Goal: Navigation & Orientation: Find specific page/section

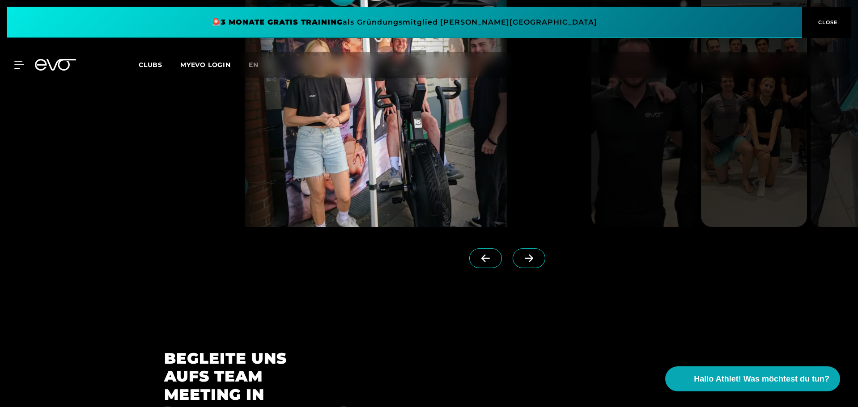
scroll to position [2286, 0]
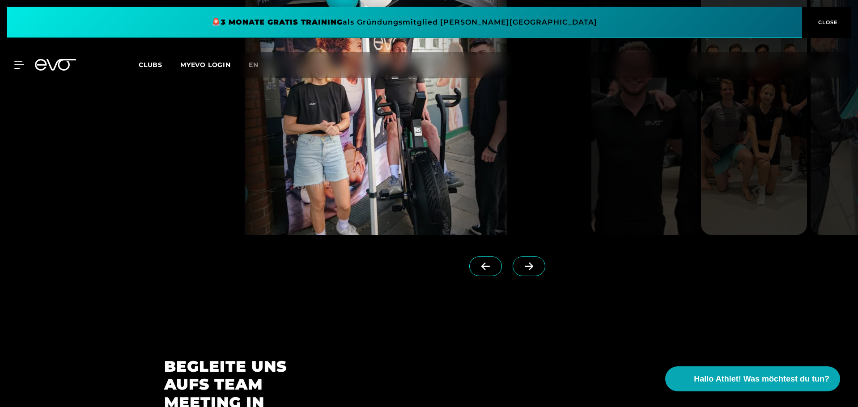
click at [513, 257] on span at bounding box center [529, 267] width 33 height 20
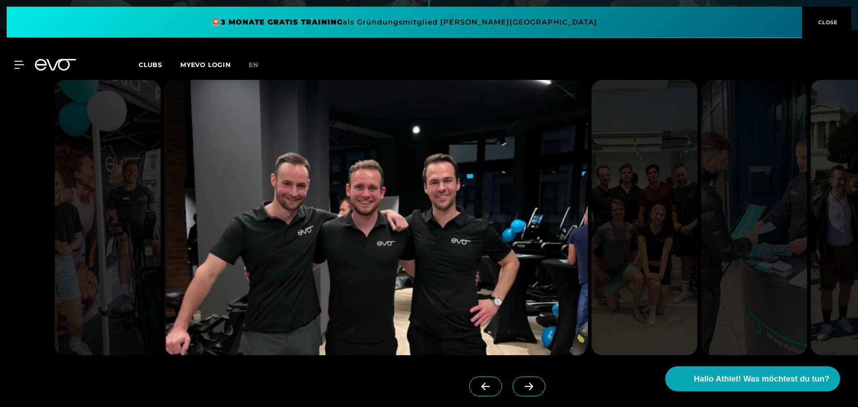
scroll to position [2167, 0]
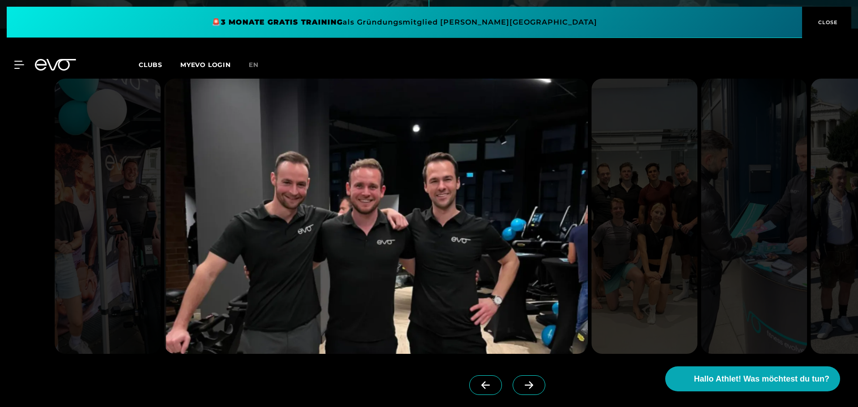
click at [520, 376] on span at bounding box center [529, 386] width 33 height 20
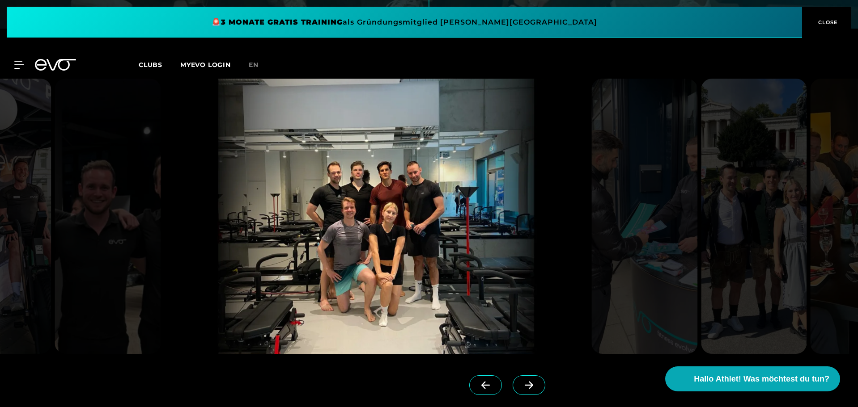
click at [520, 376] on span at bounding box center [529, 386] width 33 height 20
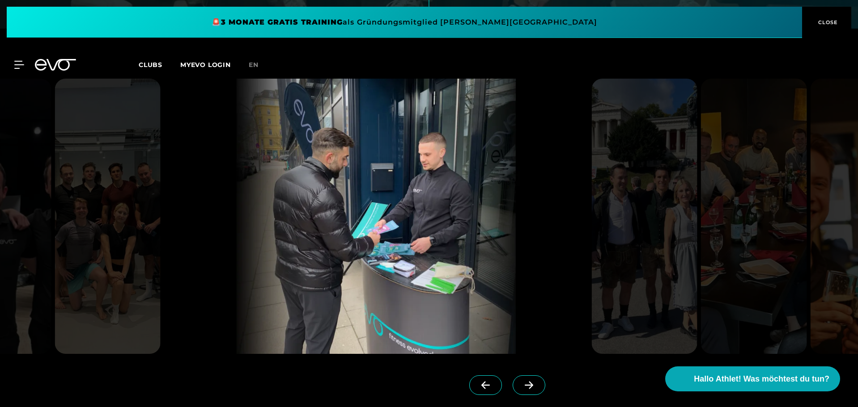
click at [525, 381] on icon at bounding box center [529, 385] width 8 height 8
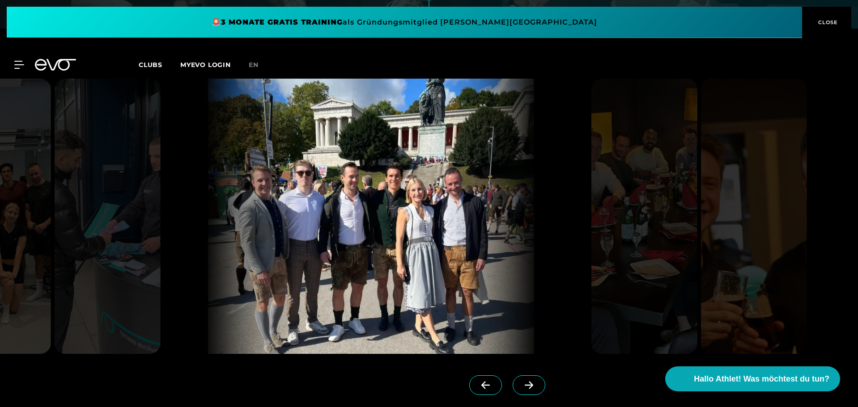
click at [525, 381] on icon at bounding box center [529, 385] width 8 height 8
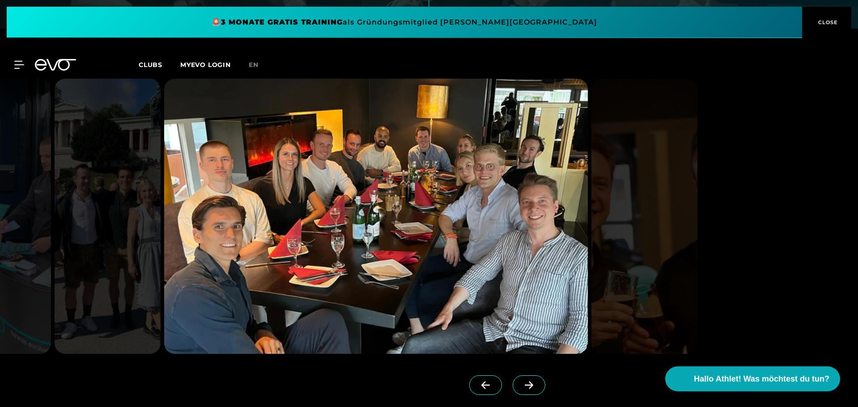
click at [525, 381] on icon at bounding box center [529, 385] width 8 height 8
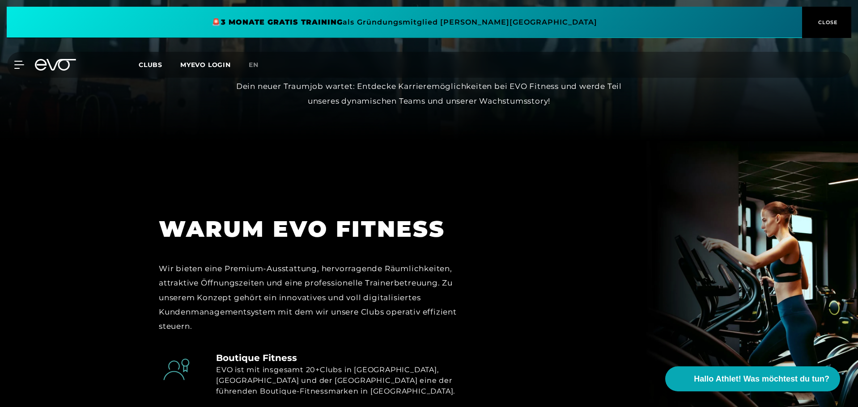
scroll to position [301, 0]
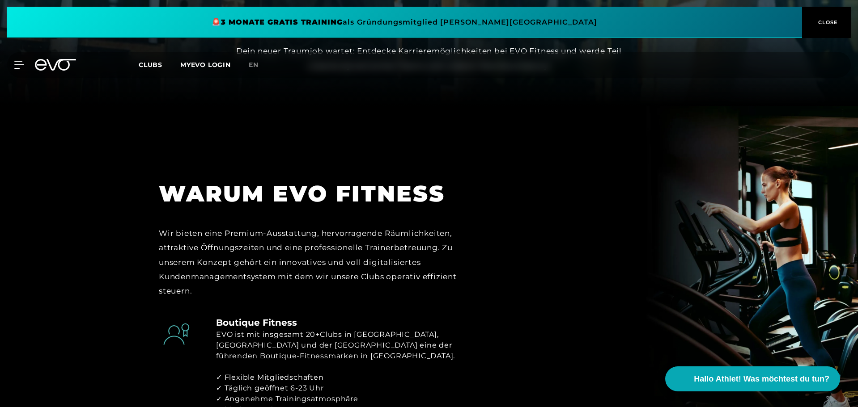
click at [829, 18] on span "CLOSE" at bounding box center [827, 22] width 22 height 8
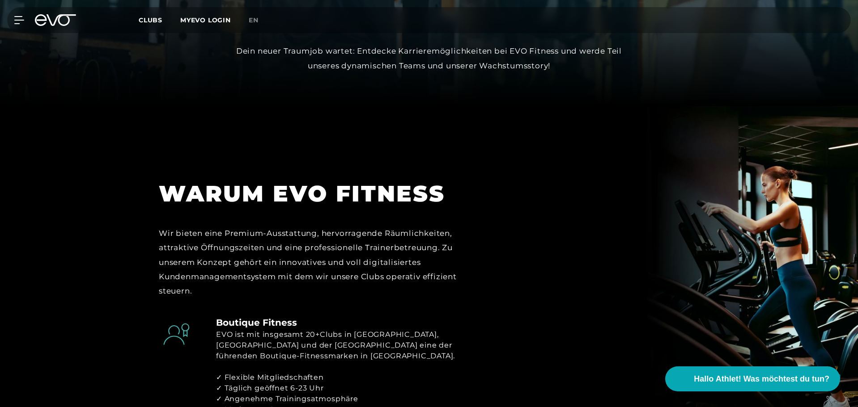
scroll to position [0, 0]
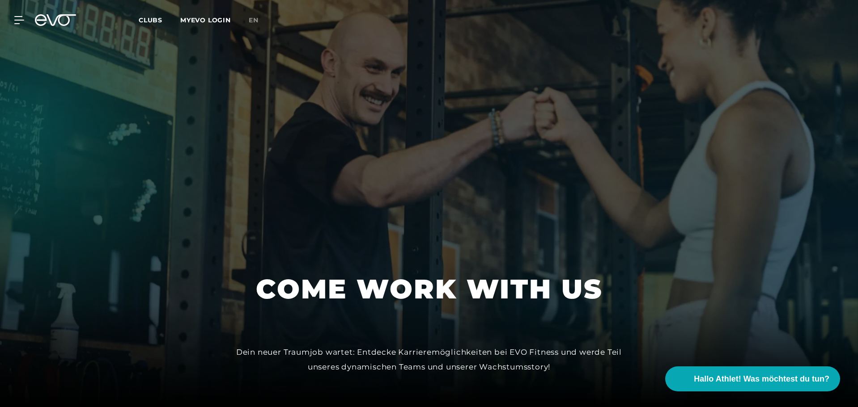
click at [140, 22] on span "Clubs" at bounding box center [151, 20] width 24 height 8
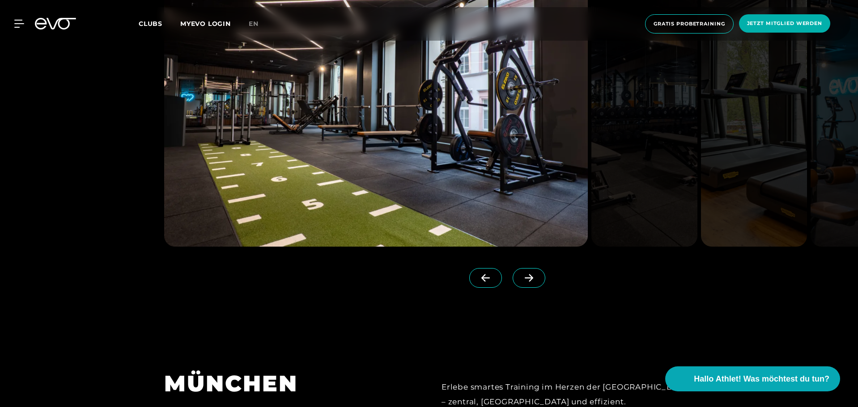
scroll to position [2451, 0]
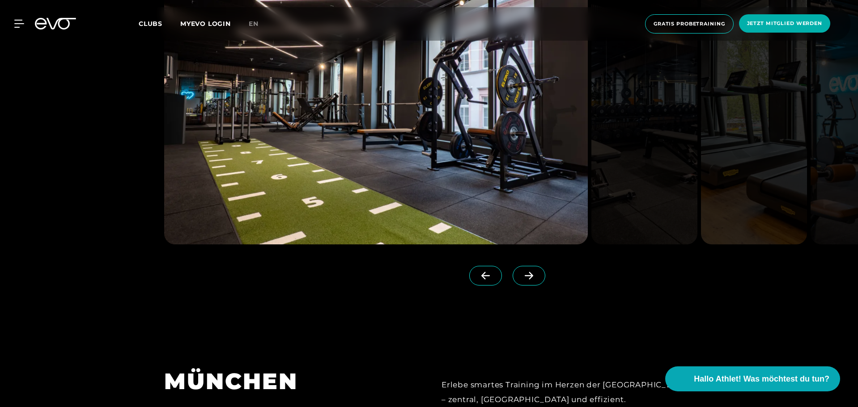
click at [519, 266] on span at bounding box center [529, 276] width 33 height 20
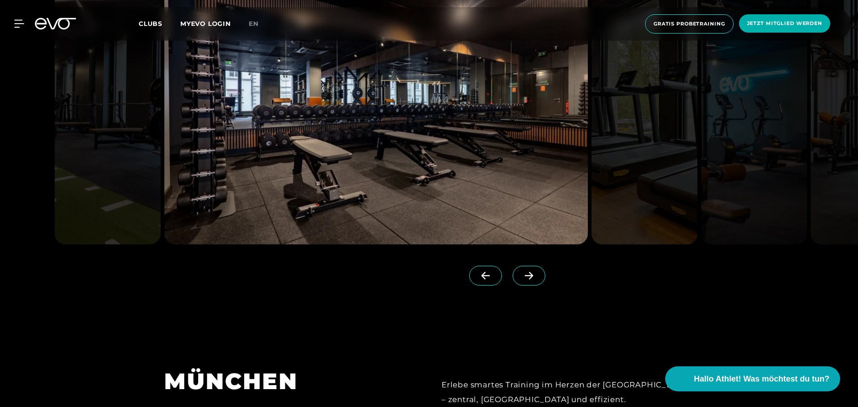
click at [519, 266] on span at bounding box center [529, 276] width 33 height 20
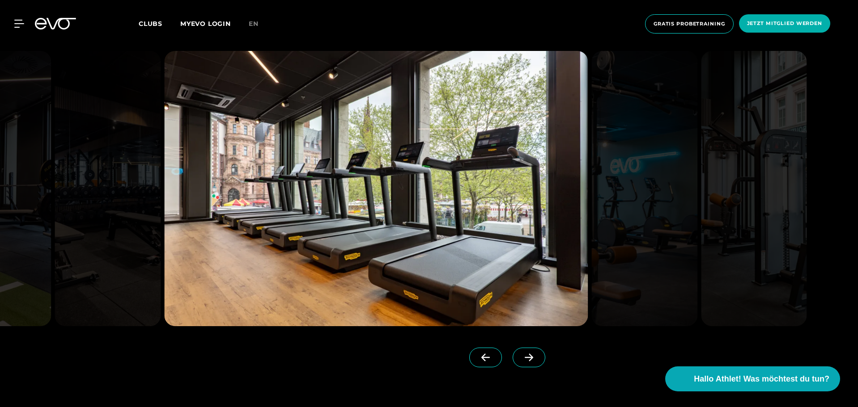
scroll to position [2369, 0]
click at [520, 348] on span at bounding box center [529, 358] width 33 height 20
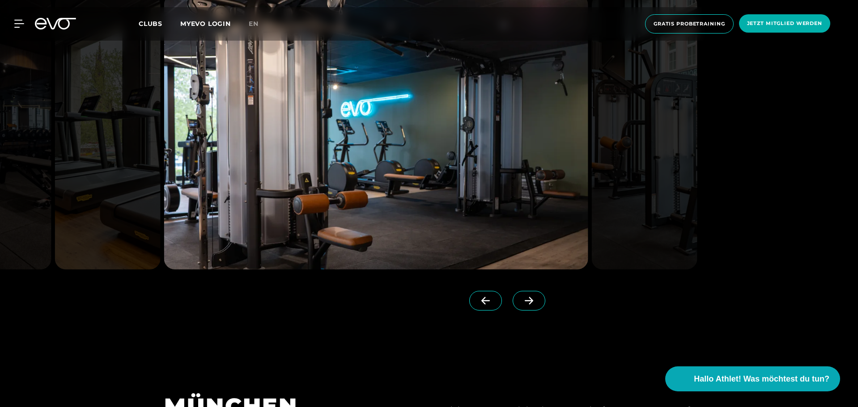
scroll to position [2436, 0]
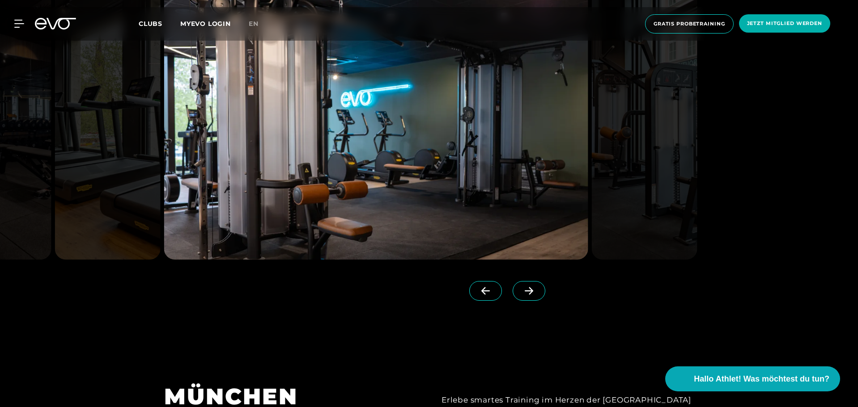
click at [521, 287] on icon at bounding box center [529, 291] width 16 height 8
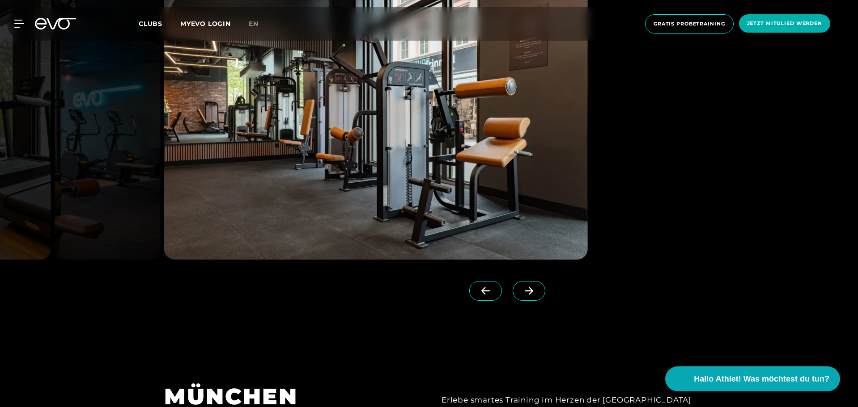
click at [486, 281] on span at bounding box center [485, 291] width 33 height 20
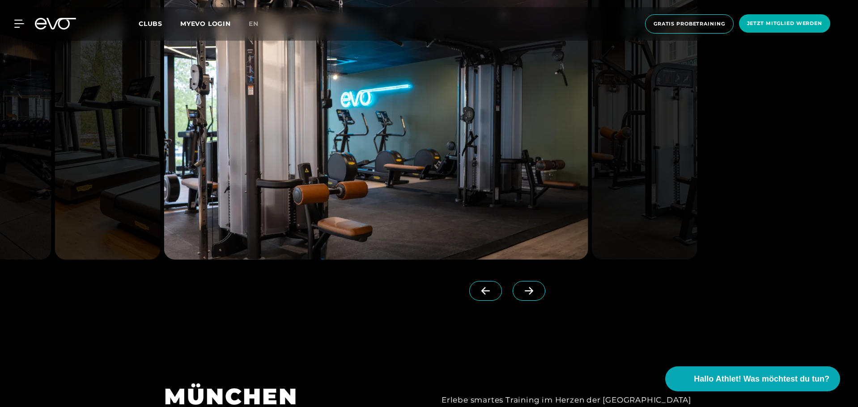
click at [521, 287] on icon at bounding box center [529, 291] width 16 height 8
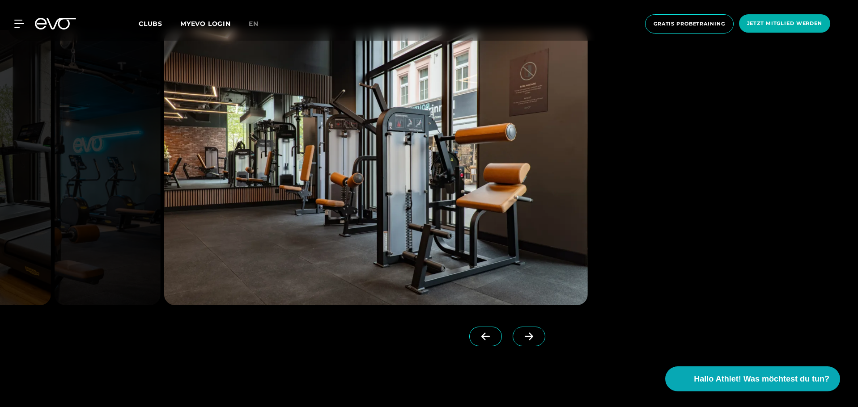
scroll to position [2389, 0]
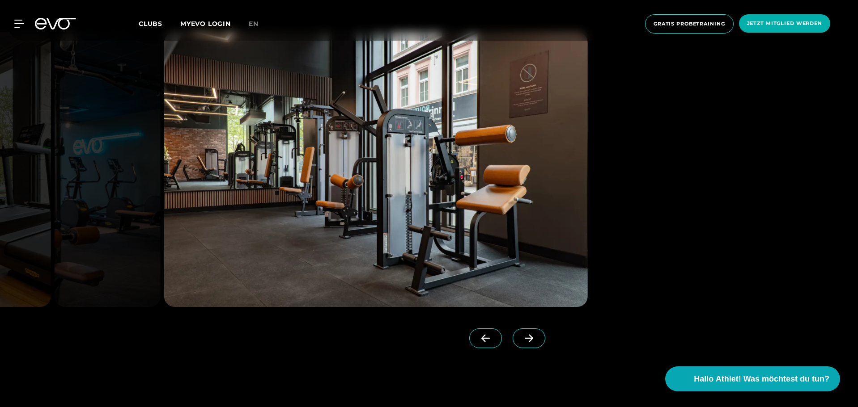
click at [521, 335] on icon at bounding box center [529, 339] width 16 height 8
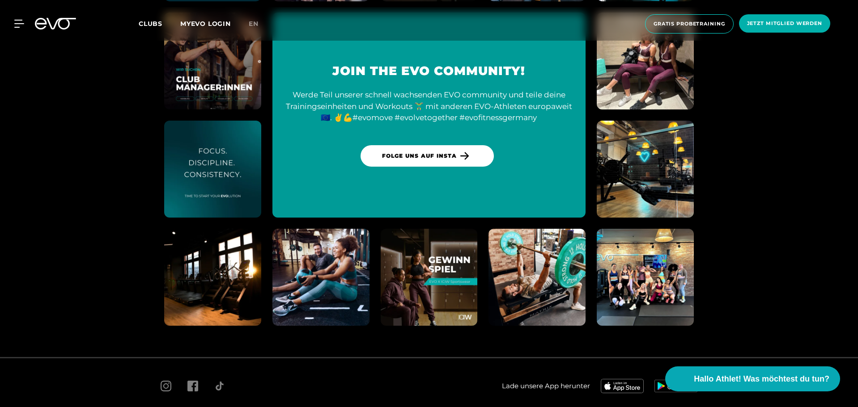
scroll to position [4161, 0]
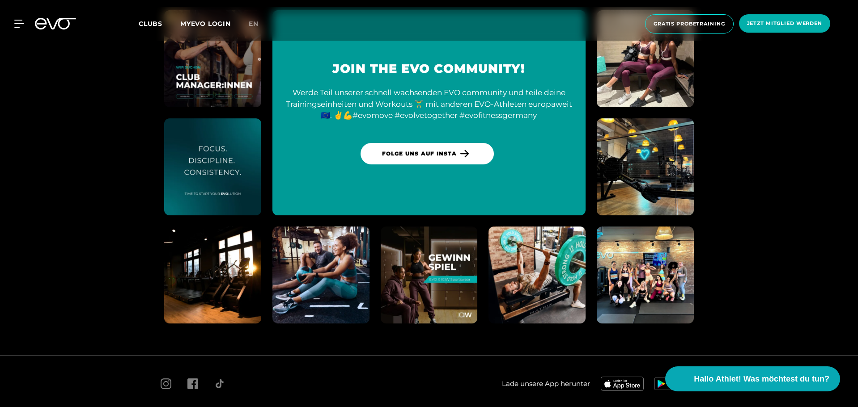
click at [0, 198] on section "Join the EVO community! Werde Teil unserer schnell wachsenden EVO community und…" at bounding box center [429, 113] width 858 height 484
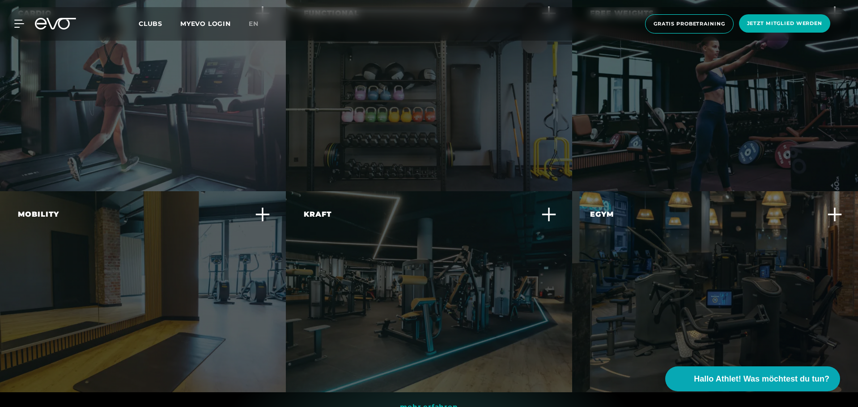
scroll to position [2824, 0]
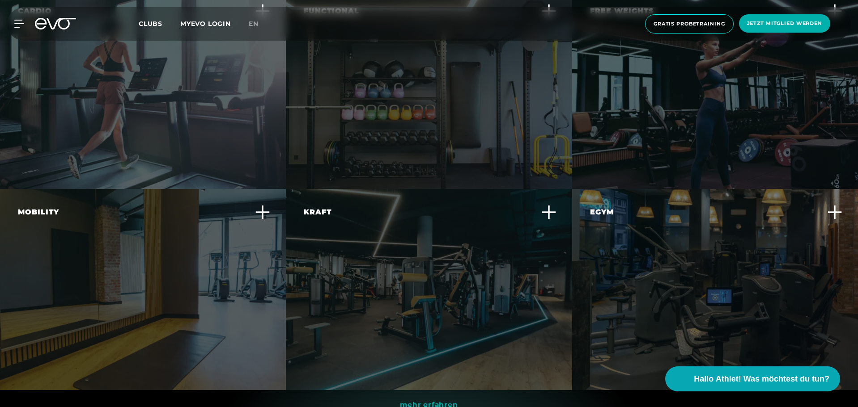
click at [466, 221] on div "Kraft Steigere deine Muskelkraft und -ausdauer mit effektiven Krafttrainingsger…" at bounding box center [423, 237] width 239 height 61
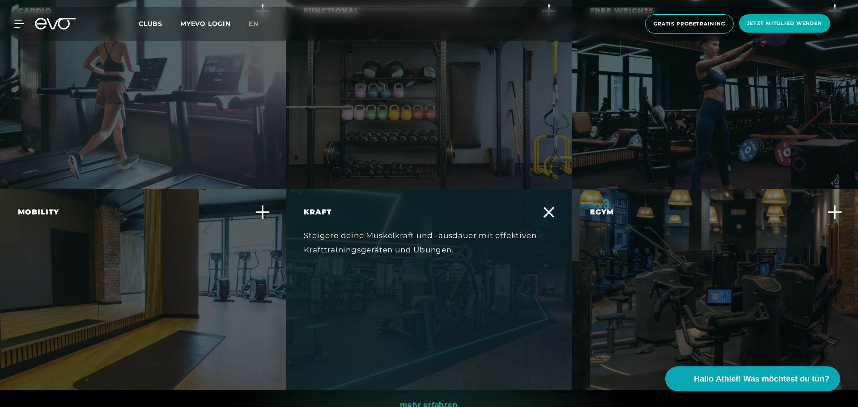
click at [466, 229] on div "Steigere deine Muskelkraft und -ausdauer mit effektiven Krafttrainingsgeräten u…" at bounding box center [423, 243] width 239 height 29
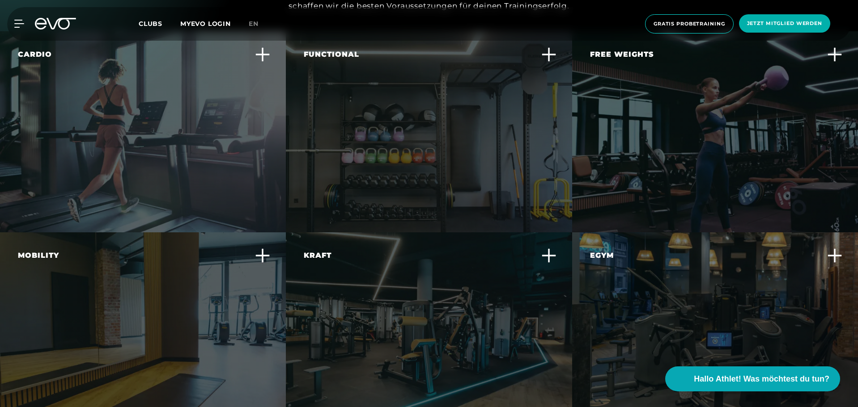
scroll to position [2774, 0]
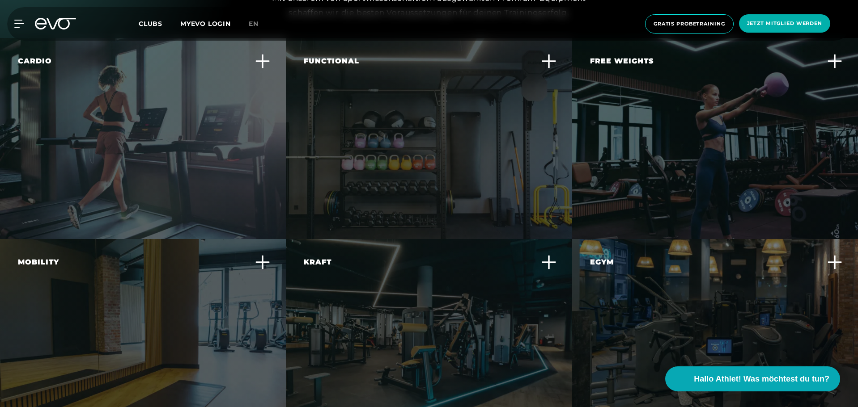
click at [203, 136] on div "Cardio In jedem Club findest du die beste Ausstattung an Cardio Geräten wie Lau…" at bounding box center [143, 138] width 286 height 201
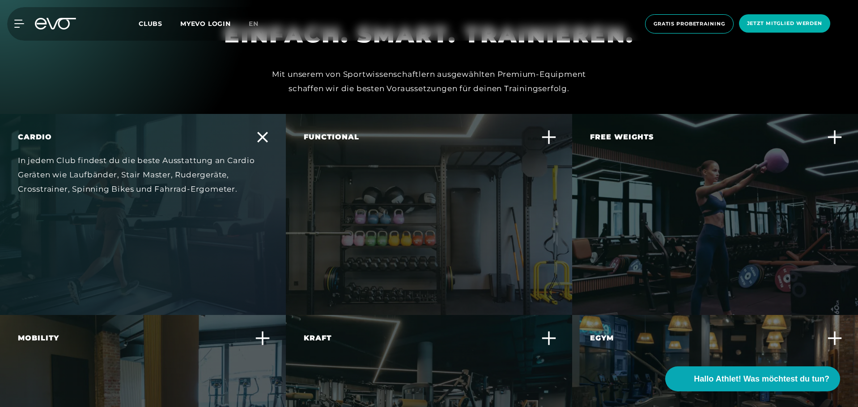
scroll to position [2697, 0]
click at [203, 154] on div "In jedem Club findest du die beste Ausstattung an Cardio Geräten wie Laufbänder…" at bounding box center [137, 175] width 239 height 43
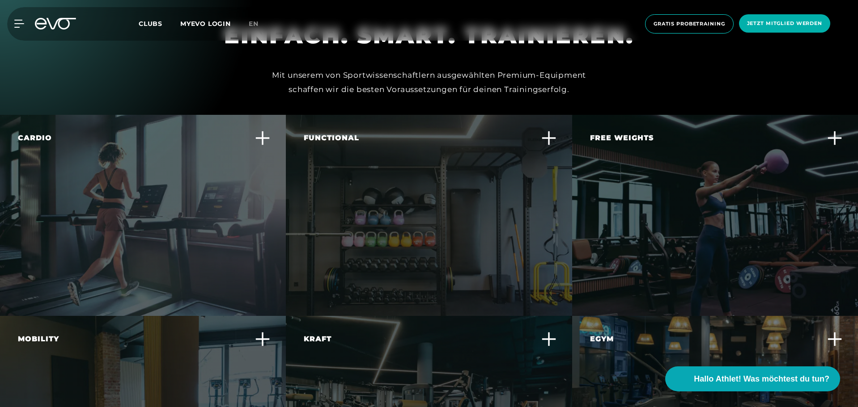
click at [440, 157] on div "Functional Trainiere alltagsnahe Bewegungen und verbessere deine Körperbeherrsc…" at bounding box center [423, 163] width 239 height 61
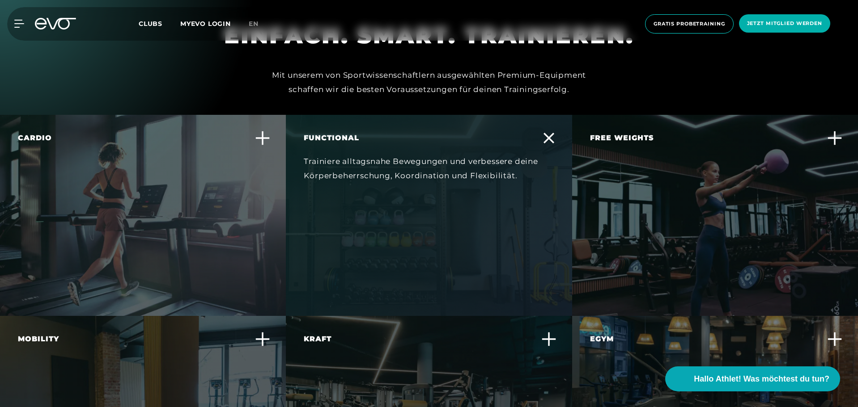
click at [440, 157] on div "Functional Trainiere alltagsnahe Bewegungen und verbessere deine Körperbeherrsc…" at bounding box center [423, 163] width 239 height 61
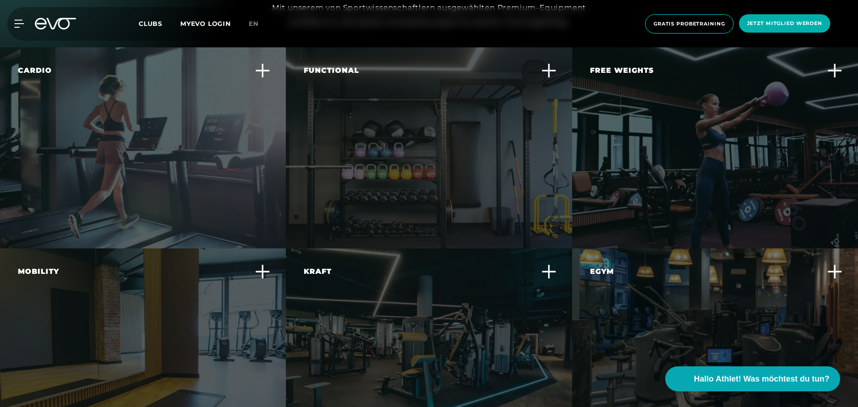
scroll to position [2781, 0]
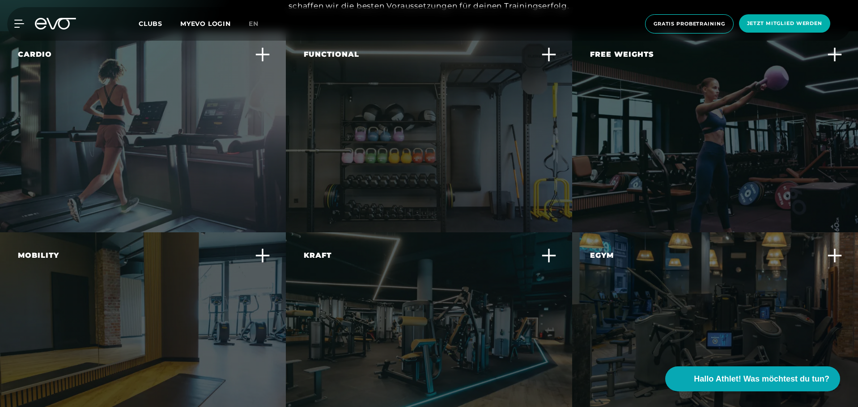
click at [185, 267] on div "Mobility Fördere deine Beweglichkeit und reduziere das Verletzungsrisiko durch …" at bounding box center [137, 280] width 239 height 61
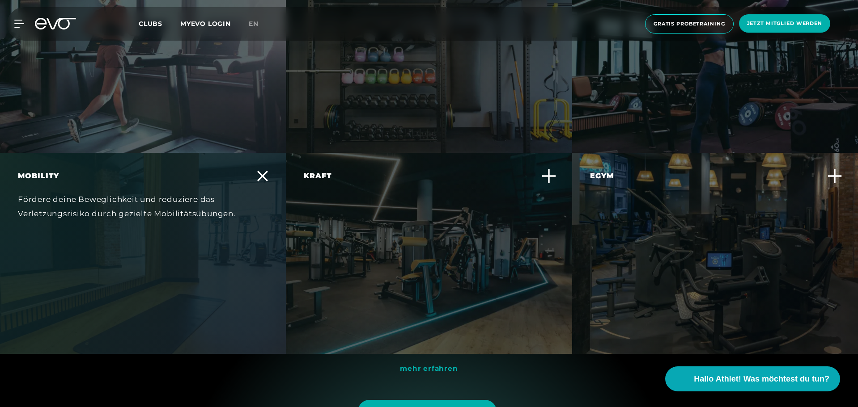
scroll to position [2868, 0]
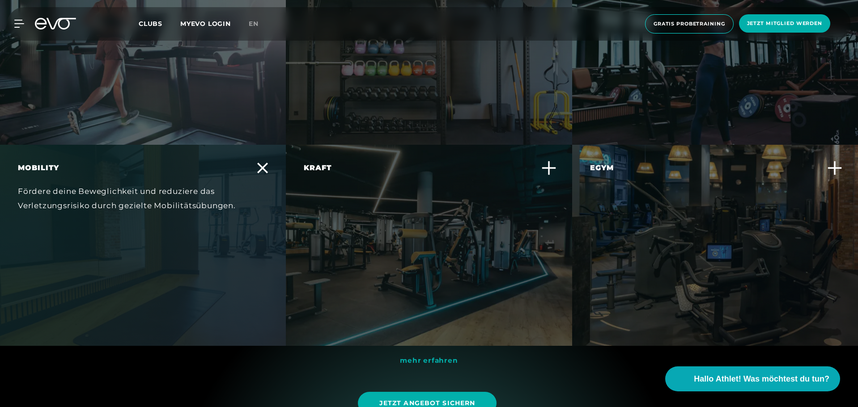
click at [460, 209] on div "Kraft Steigere deine Muskelkraft und -ausdauer mit effektiven Krafttrainingsger…" at bounding box center [429, 245] width 286 height 201
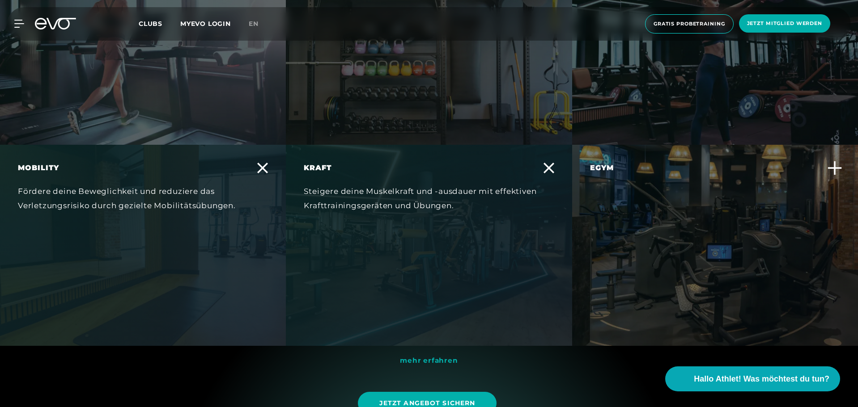
click at [460, 209] on div "Kraft Steigere deine Muskelkraft und -ausdauer mit effektiven Krafttrainingsger…" at bounding box center [429, 245] width 286 height 201
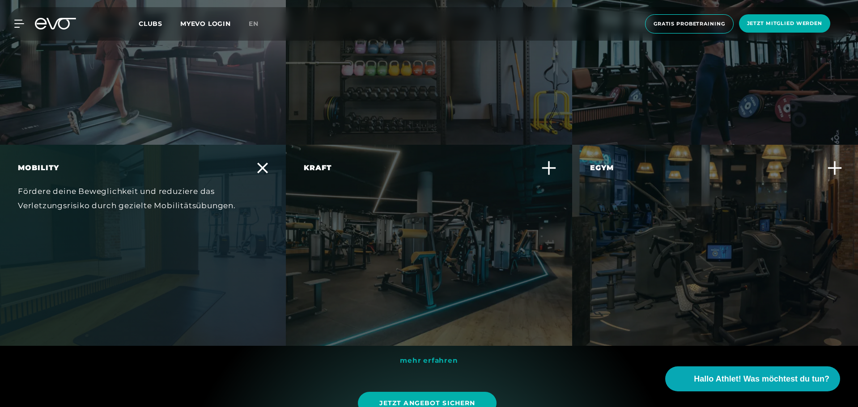
click at [633, 203] on div "Egym Erlebe ein smartes, effizientes Krafttraining, das sich individuell an dei…" at bounding box center [709, 201] width 239 height 76
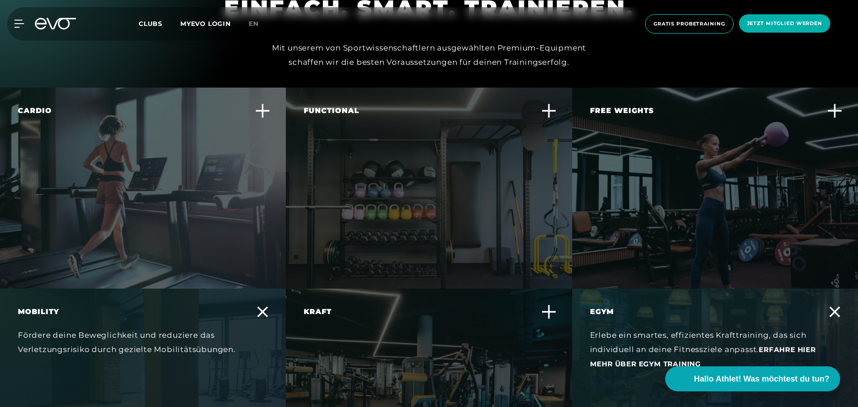
scroll to position [2723, 0]
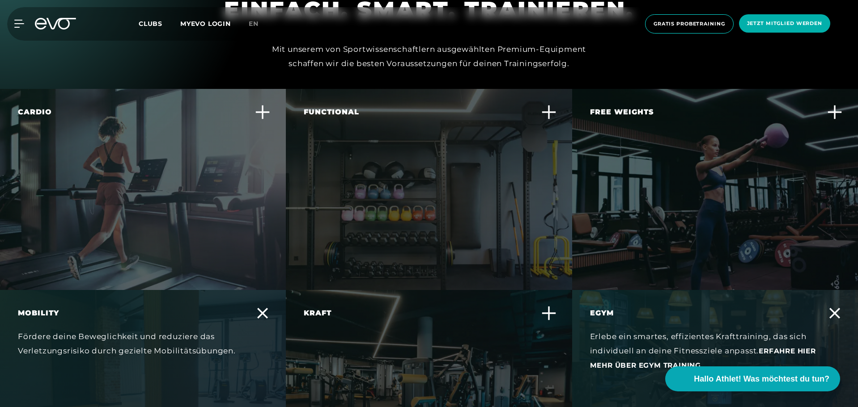
click at [677, 182] on div "Free Weights Baue gezielt Muskelmasse auf und verbessere deine Kraft und Stabil…" at bounding box center [715, 189] width 286 height 201
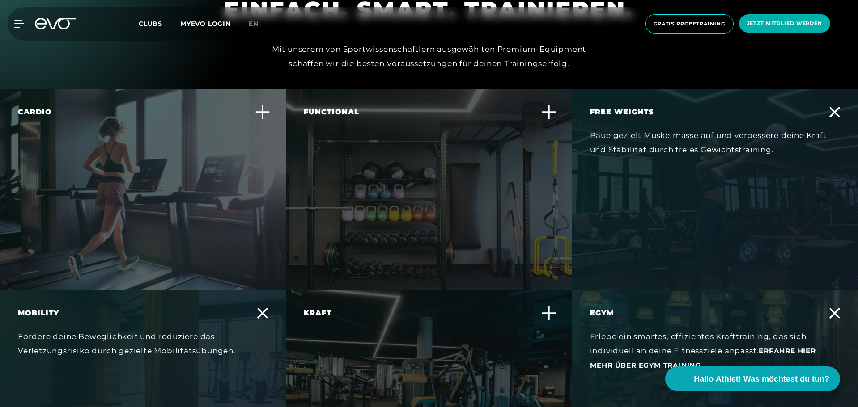
click at [687, 182] on div "Free Weights Baue gezielt Muskelmasse auf und verbessere deine Kraft und Stabil…" at bounding box center [715, 189] width 286 height 201
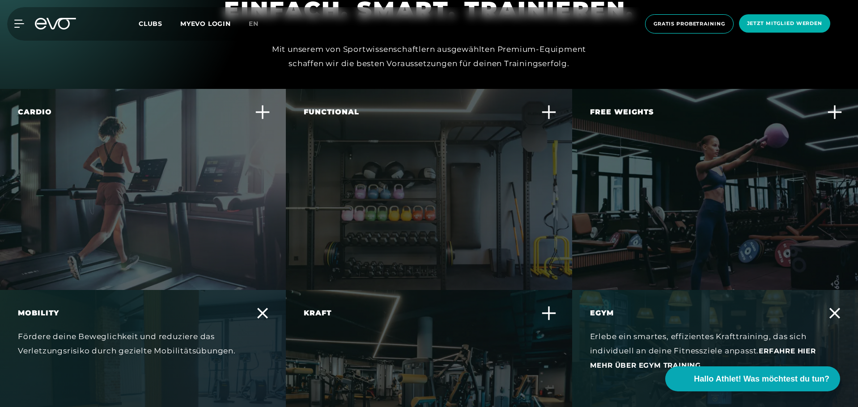
click at [637, 330] on div "Erlebe ein smartes, effizientes Krafttraining, das sich individuell an deine Fi…" at bounding box center [709, 351] width 239 height 43
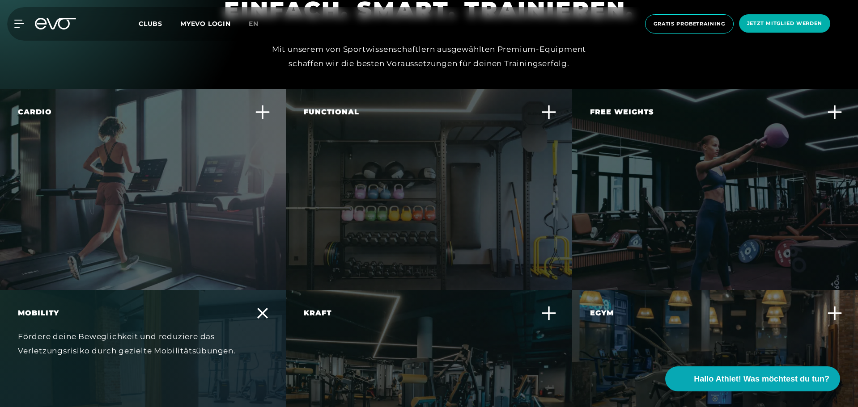
click at [132, 330] on div "Fördere deine Beweglichkeit und reduziere das Verletzungsrisiko durch gezielte …" at bounding box center [137, 344] width 239 height 29
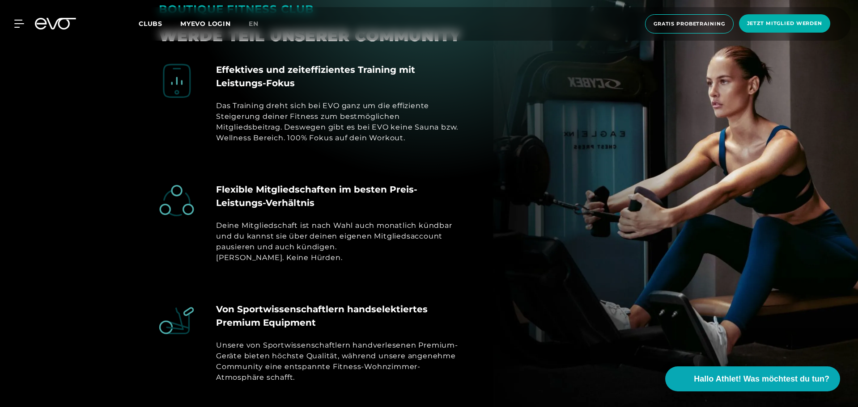
scroll to position [3464, 0]
